Goal: Obtain resource: Download file/media

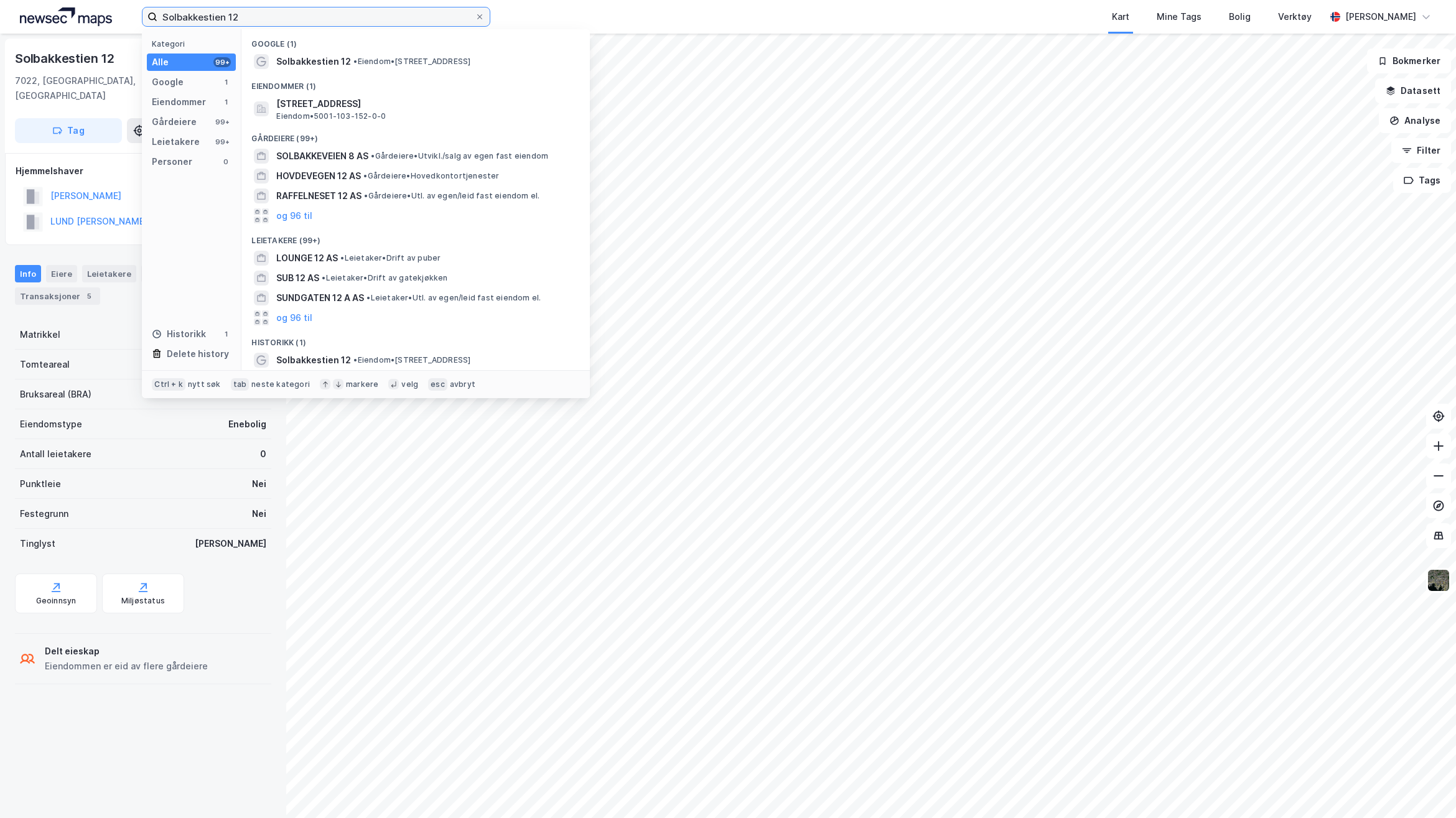
drag, startPoint x: 283, startPoint y: 8, endPoint x: 134, endPoint y: 8, distance: 149.0
click at [134, 8] on div "Solbakkestien 12 Kategori Alle 99+ Google 1 Eiendommer 1 Gårdeiere 99+ Leietake…" at bounding box center [728, 17] width 1456 height 34
paste input "Tømratunet 17"
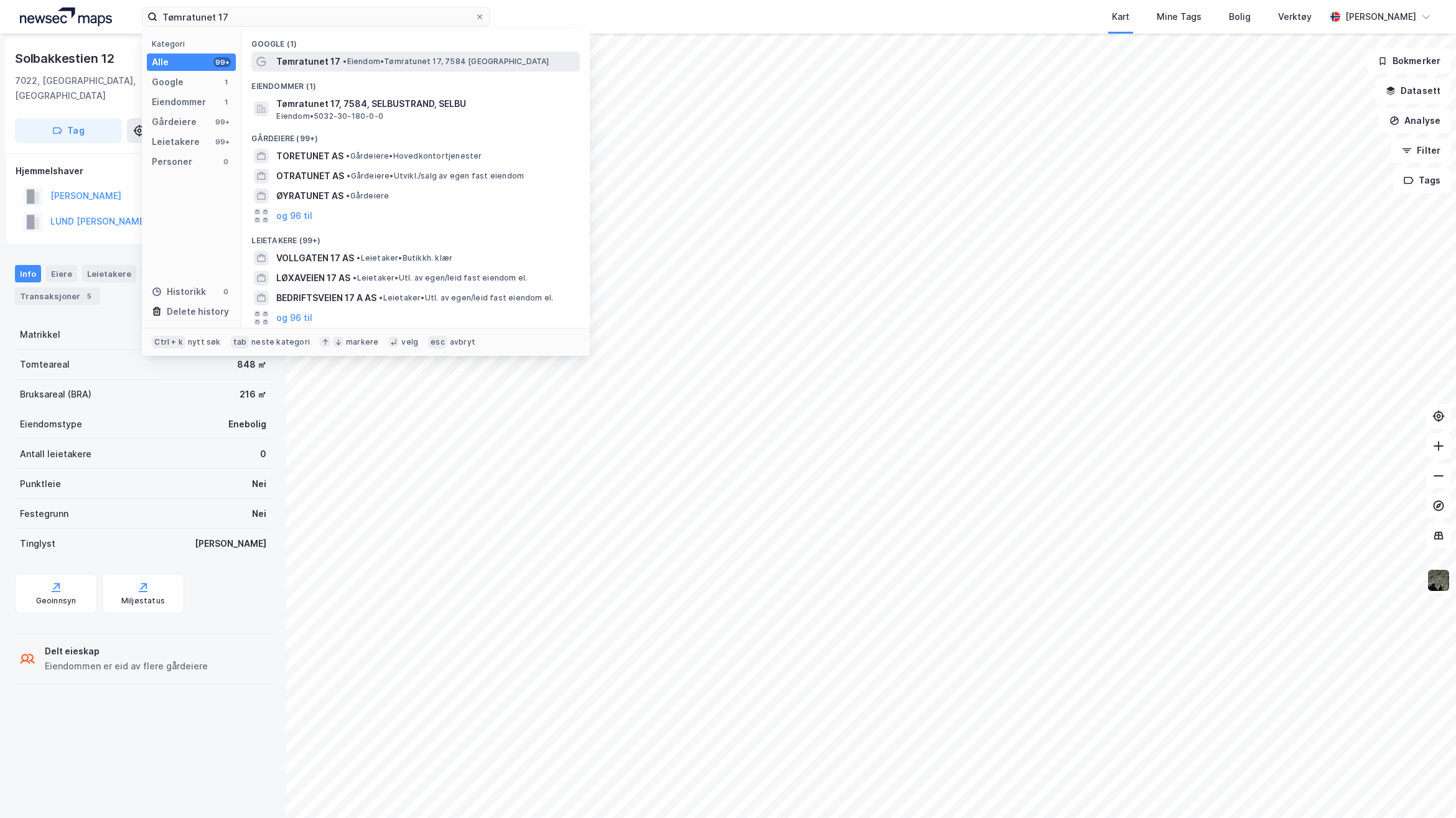
click at [376, 67] on div "Tømratunet 17 • Eiendom • [STREET_ADDRESS]" at bounding box center [426, 62] width 301 height 15
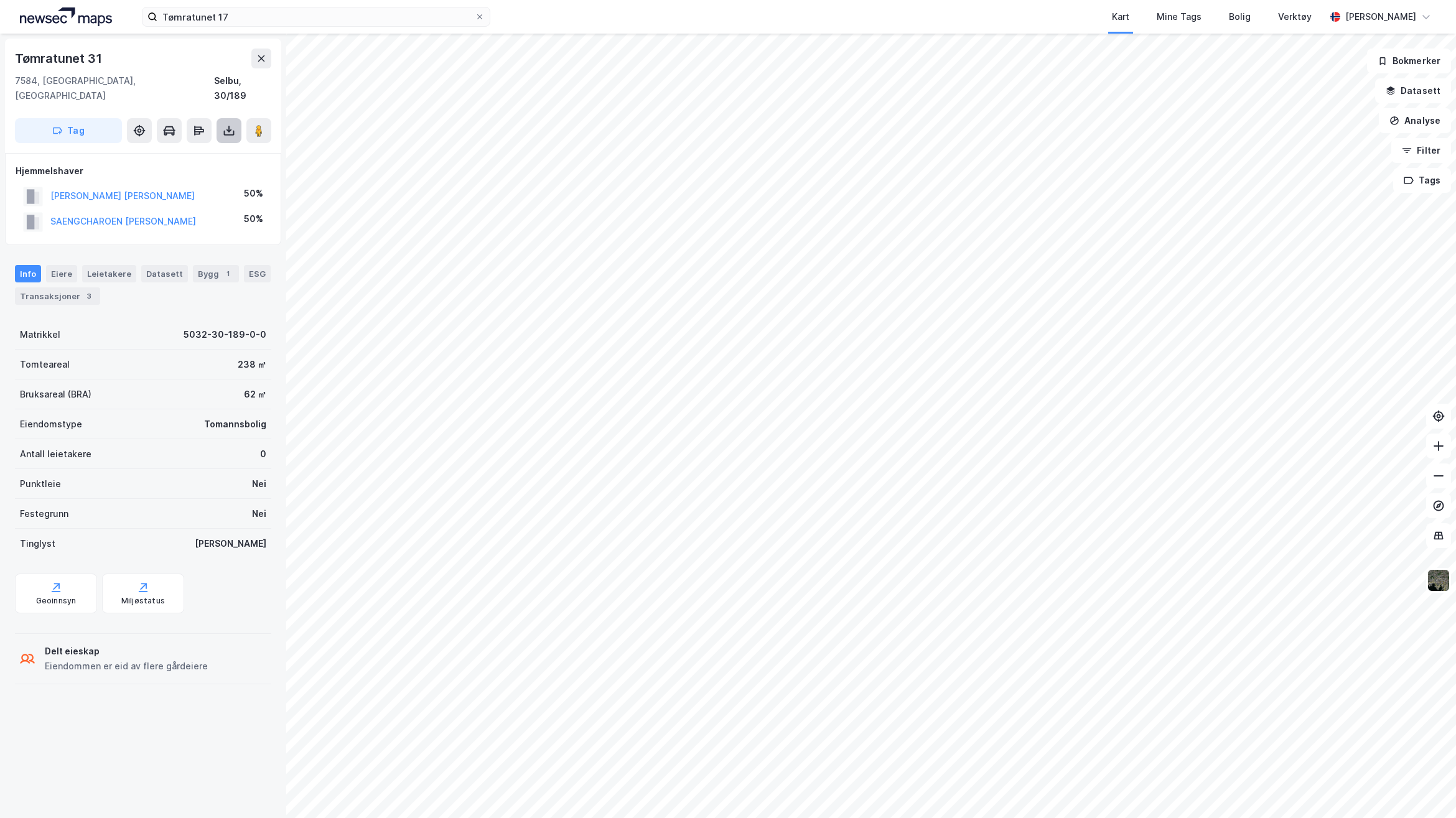
click at [229, 126] on icon at bounding box center [229, 129] width 1 height 7
click at [184, 151] on div "Last ned grunnbok" at bounding box center [167, 156] width 73 height 10
click at [187, 151] on div "Last ned grunnbok" at bounding box center [167, 156] width 73 height 10
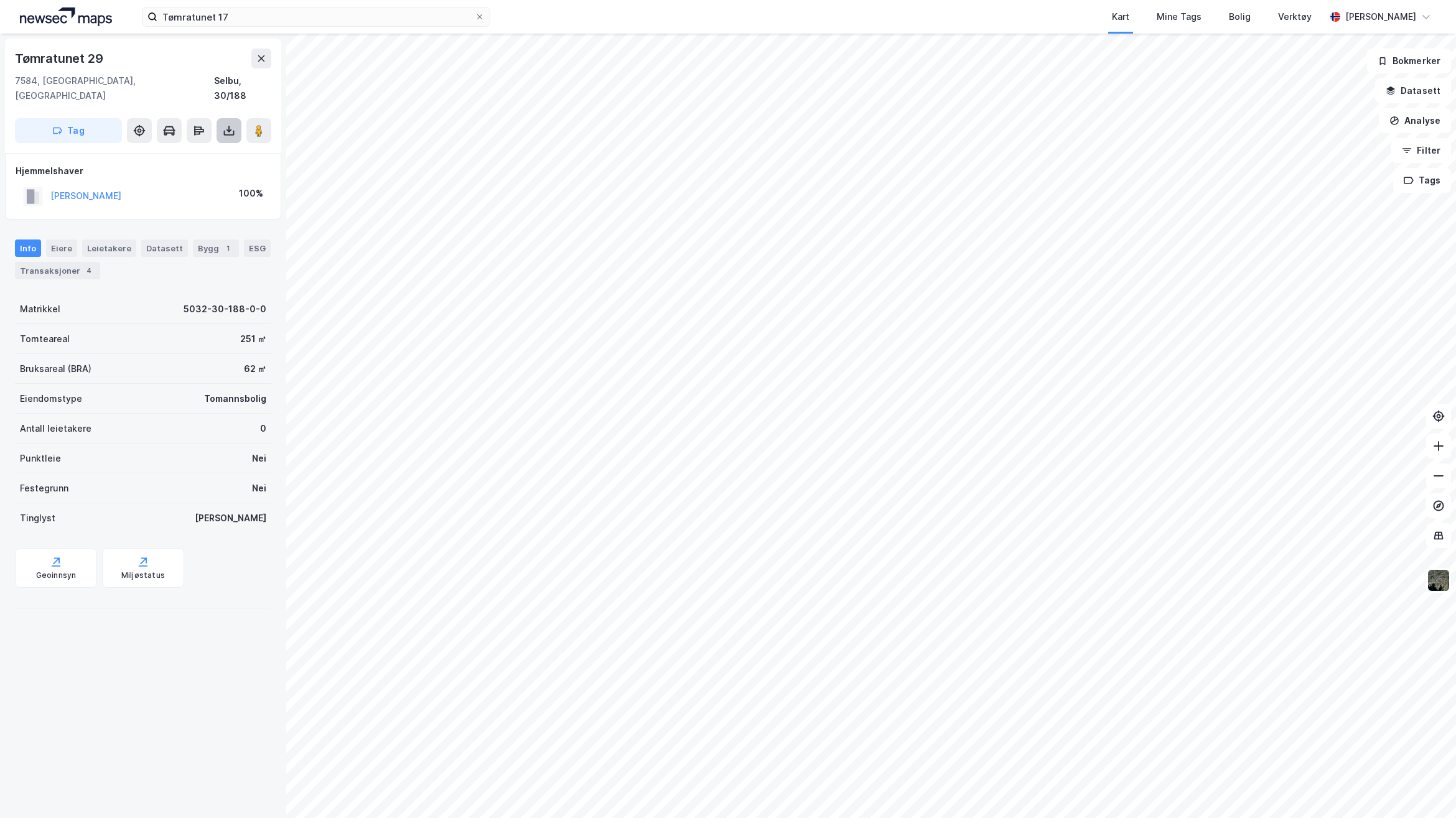
click at [231, 124] on icon at bounding box center [229, 130] width 12 height 12
click at [212, 146] on div "Last ned grunnbok" at bounding box center [175, 155] width 133 height 20
click at [227, 124] on icon at bounding box center [229, 130] width 12 height 12
click at [173, 151] on div "Last ned grunnbok" at bounding box center [167, 156] width 73 height 10
click at [228, 124] on icon at bounding box center [229, 130] width 12 height 12
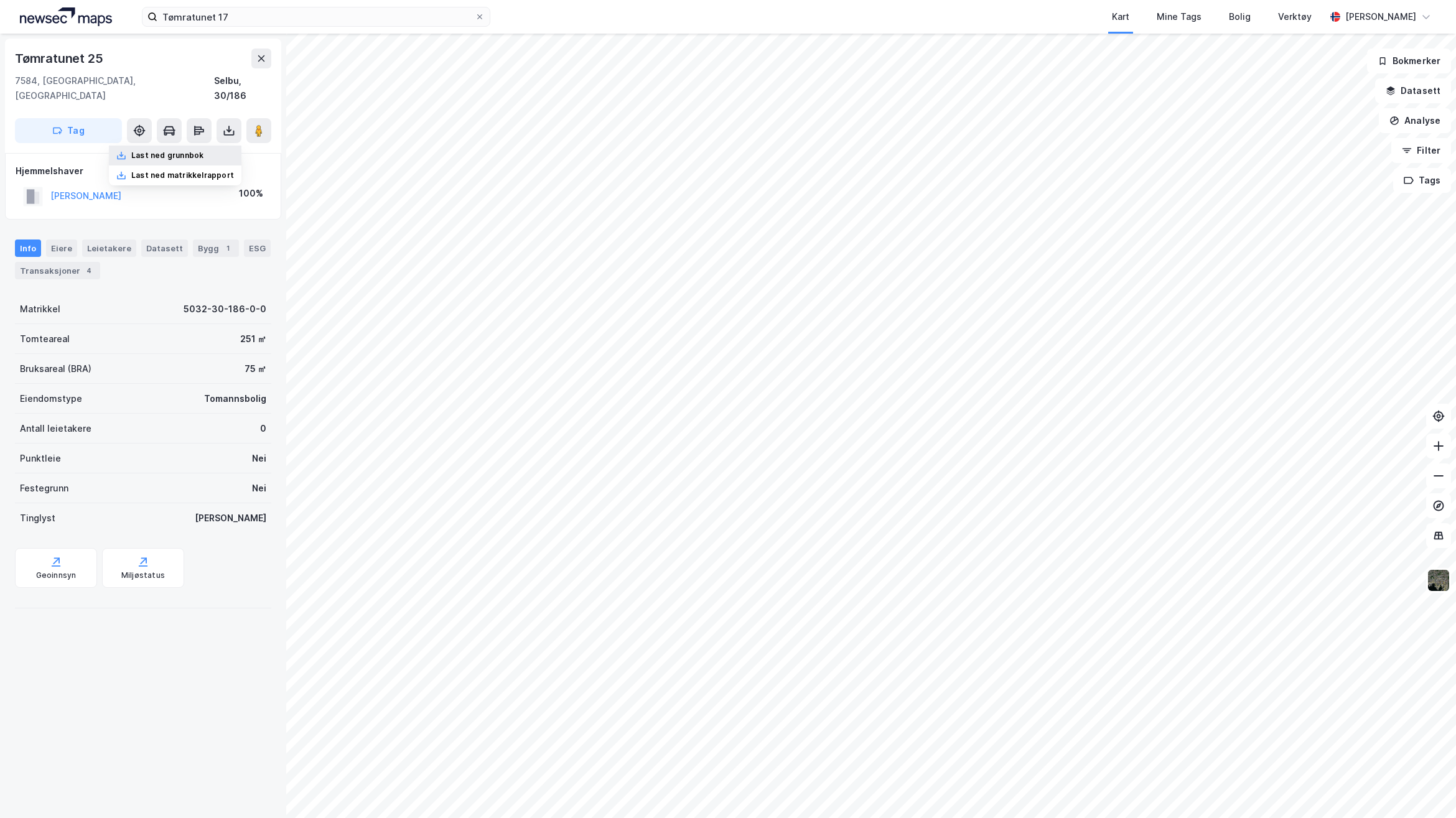
click at [216, 146] on div "Last ned grunnbok" at bounding box center [175, 155] width 133 height 20
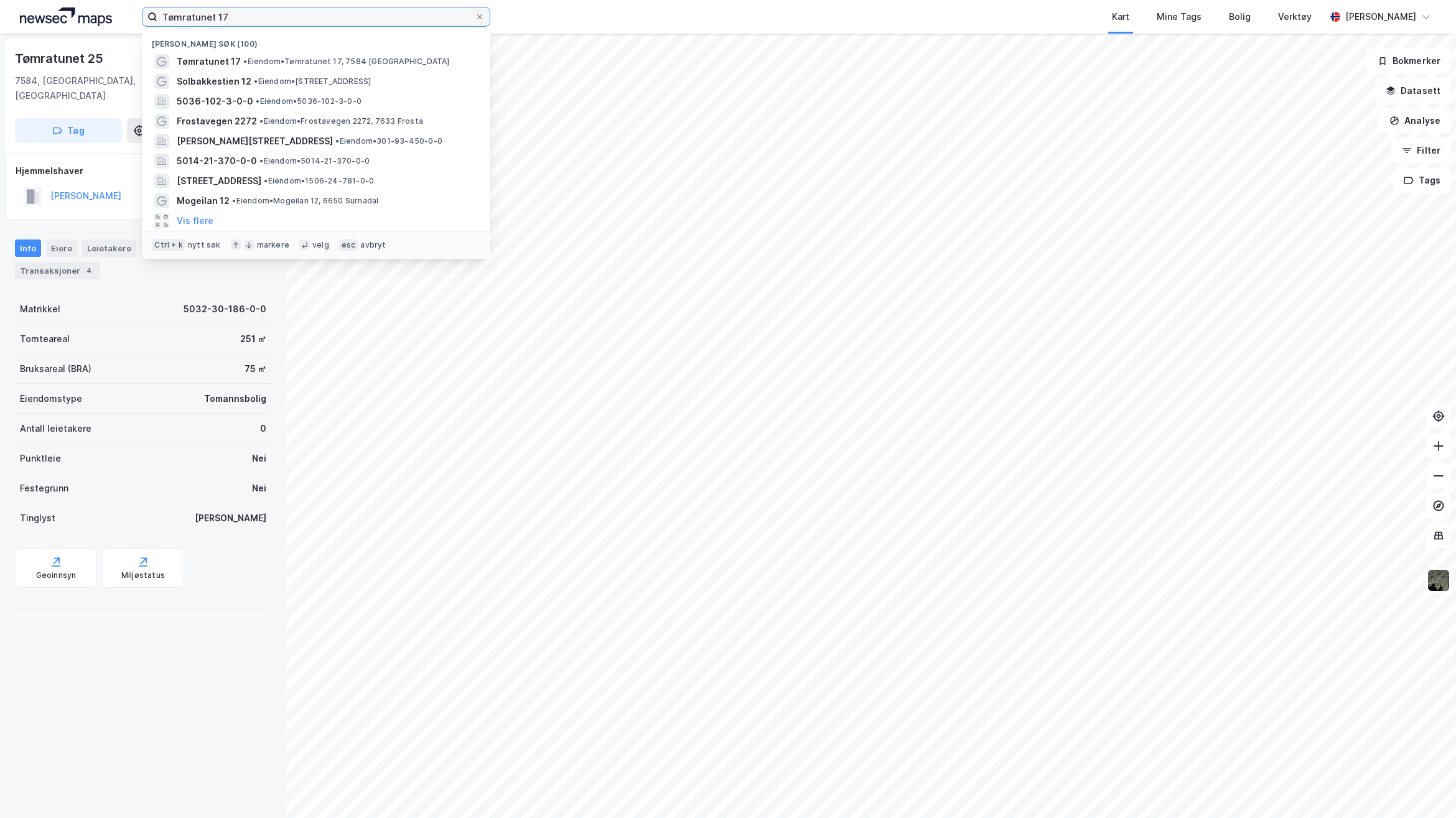
drag, startPoint x: 239, startPoint y: 17, endPoint x: 39, endPoint y: 78, distance: 209.1
click at [107, 18] on div "Tømratunet 17 Nylige søk (100) Tømratunet 17 • Eiendom • [STREET_ADDRESS] • Eie…" at bounding box center [728, 17] width 1456 height 34
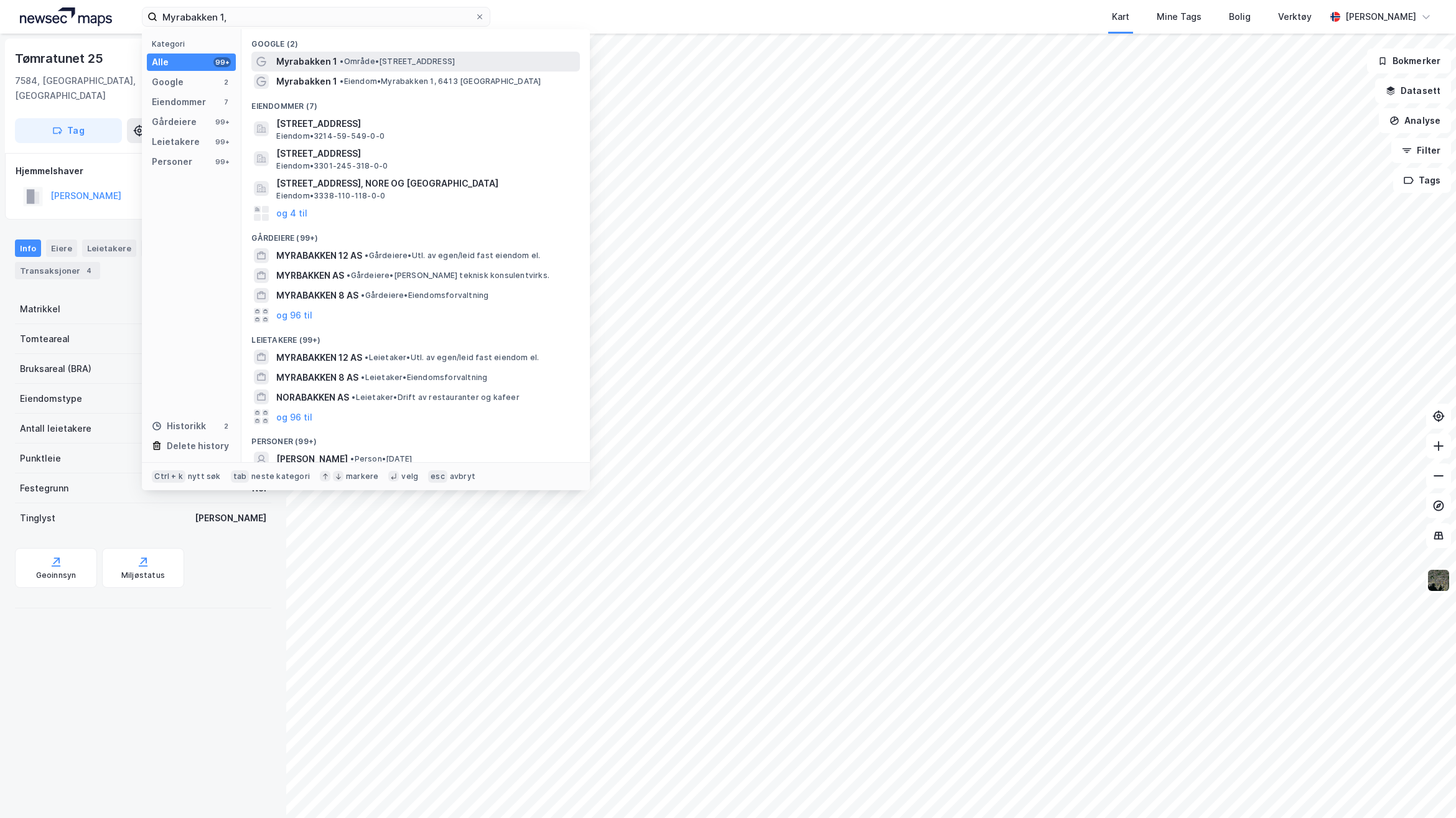
click at [296, 63] on span "Myrabakken 1" at bounding box center [306, 62] width 61 height 15
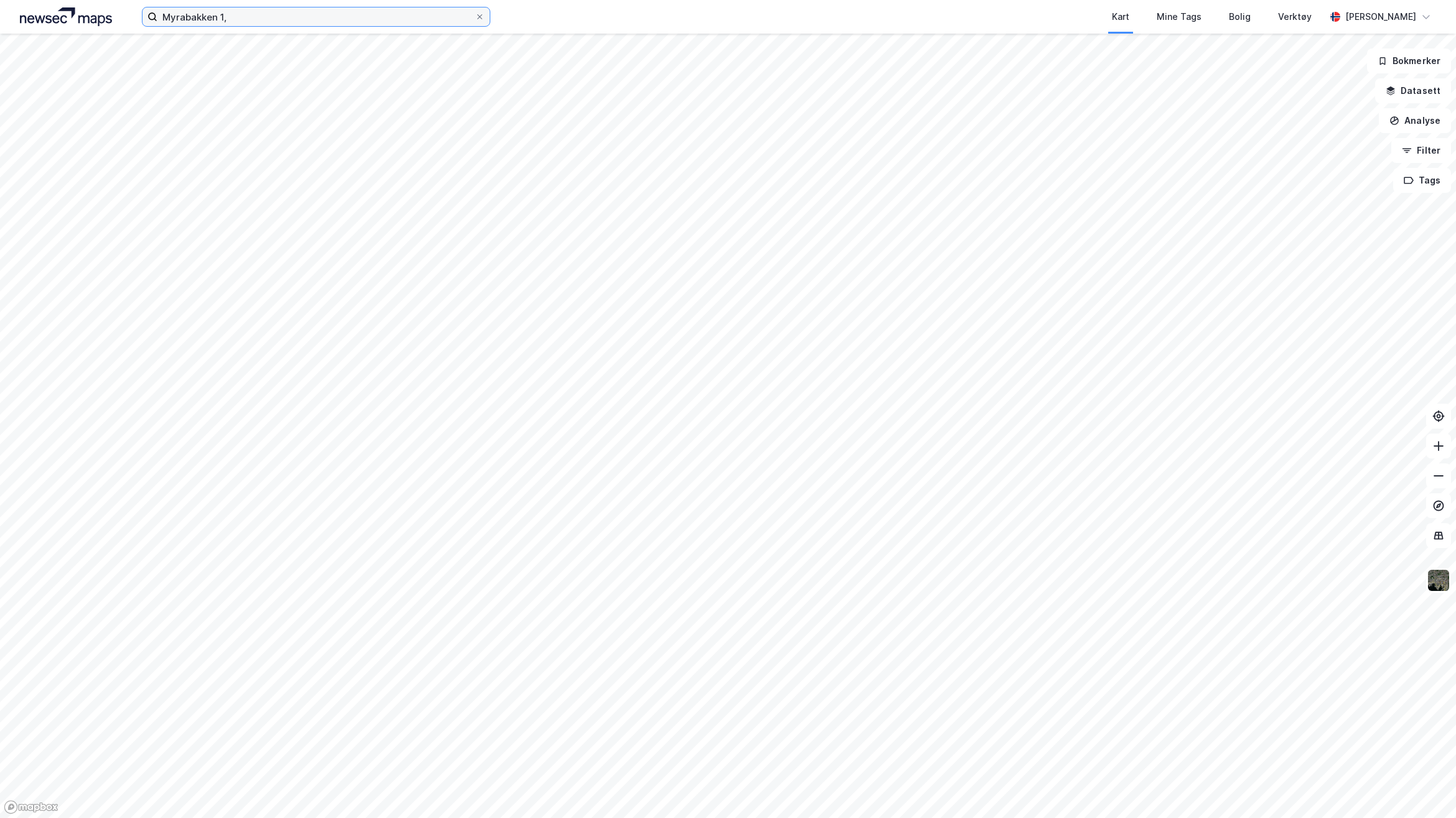
click at [274, 25] on input "Myrabakken 1," at bounding box center [316, 16] width 317 height 18
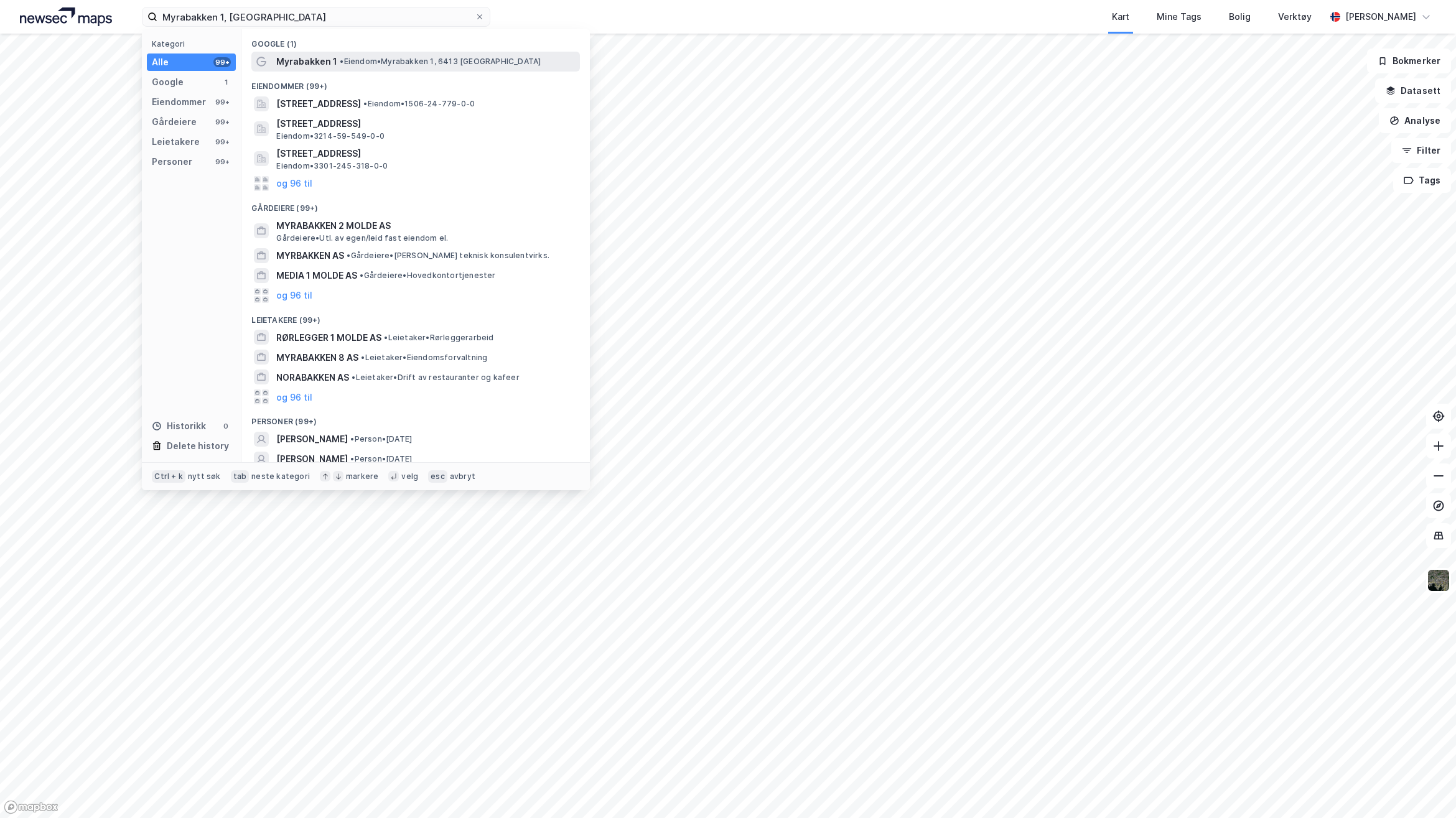
drag, startPoint x: 361, startPoint y: 64, endPoint x: 369, endPoint y: 69, distance: 9.4
click at [369, 69] on div "Myrabakken 1 • Eiendom • [STREET_ADDRESS]" at bounding box center [415, 62] width 329 height 20
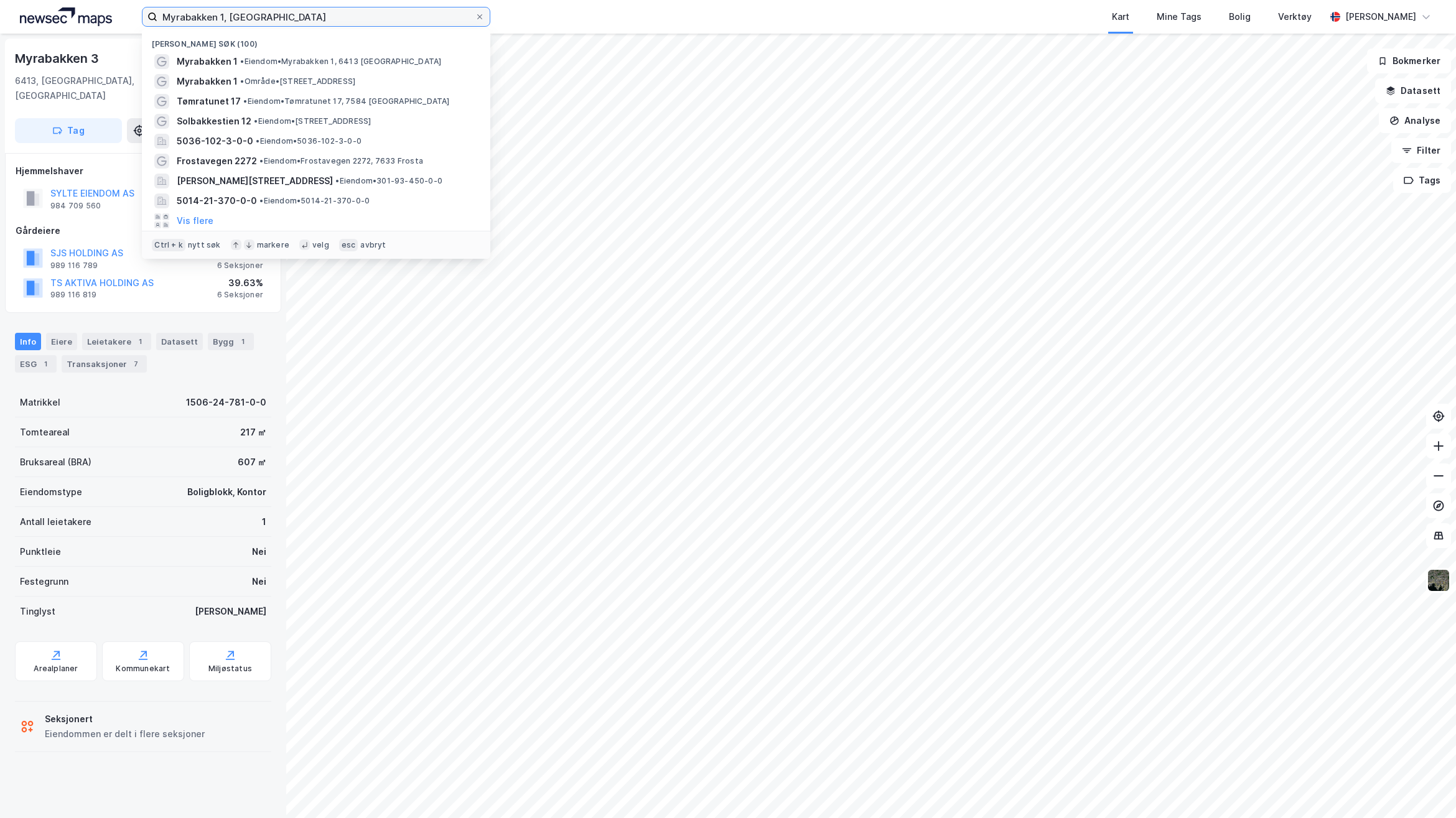
drag, startPoint x: 307, startPoint y: 22, endPoint x: -118, endPoint y: 31, distance: 425.1
click at [0, 31] on html "Myrabakken 1, Molde Nylige søk (100) Myrabakken 1 • Eiendom • [STREET_ADDRESS] …" at bounding box center [728, 409] width 1456 height 818
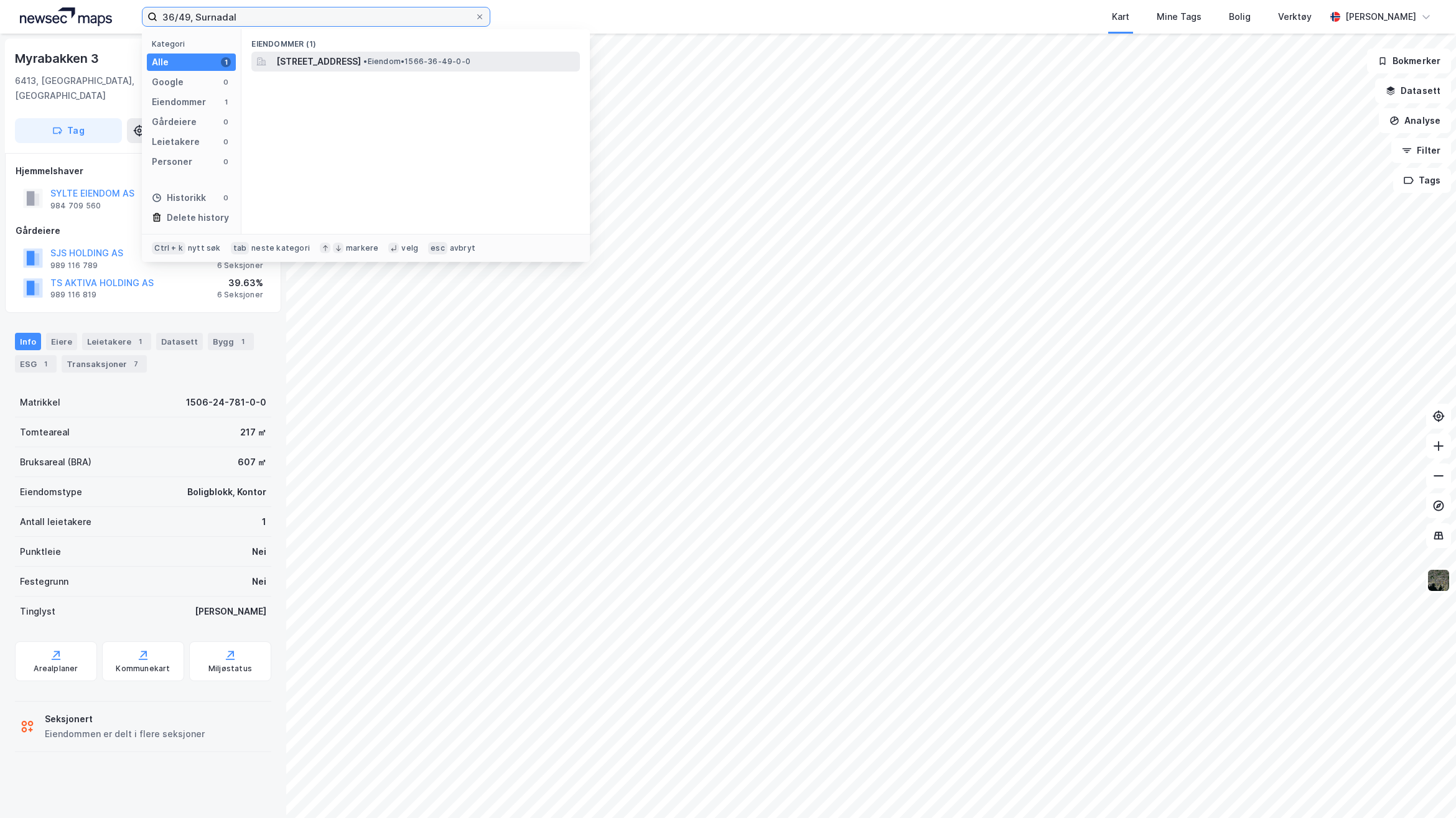
type input "36/49, Surnadal"
click at [325, 70] on div "[STREET_ADDRESS] • Eiendom • 1566-36-49-0-0" at bounding box center [415, 62] width 329 height 20
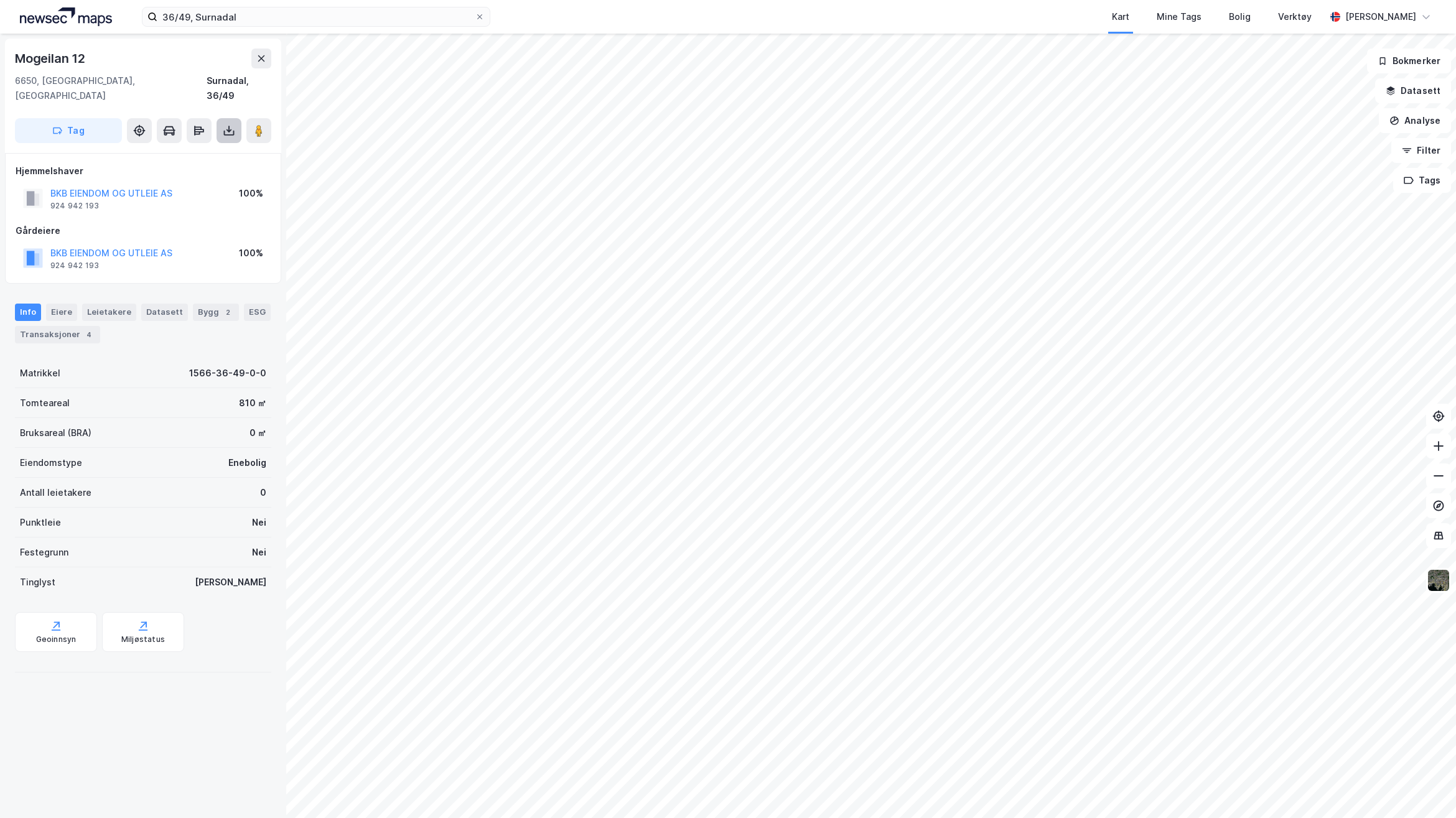
click at [228, 124] on icon at bounding box center [229, 130] width 12 height 12
click at [222, 149] on div "Last ned grunnbok" at bounding box center [175, 155] width 133 height 20
